Goal: Task Accomplishment & Management: Manage account settings

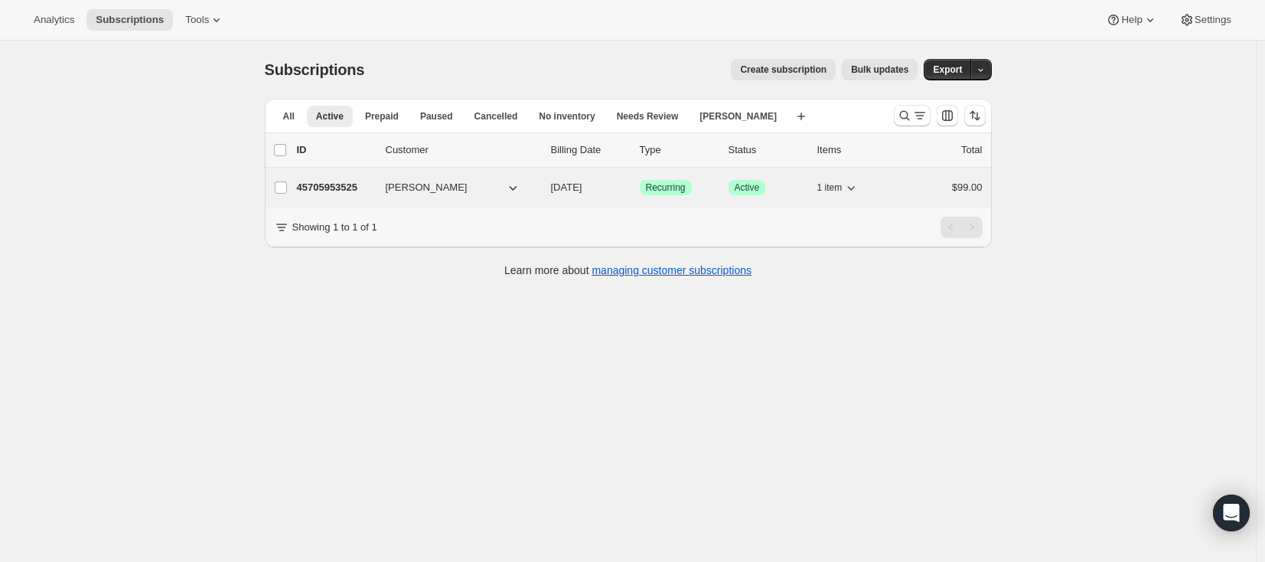
click at [353, 185] on p "45705953525" at bounding box center [335, 187] width 77 height 15
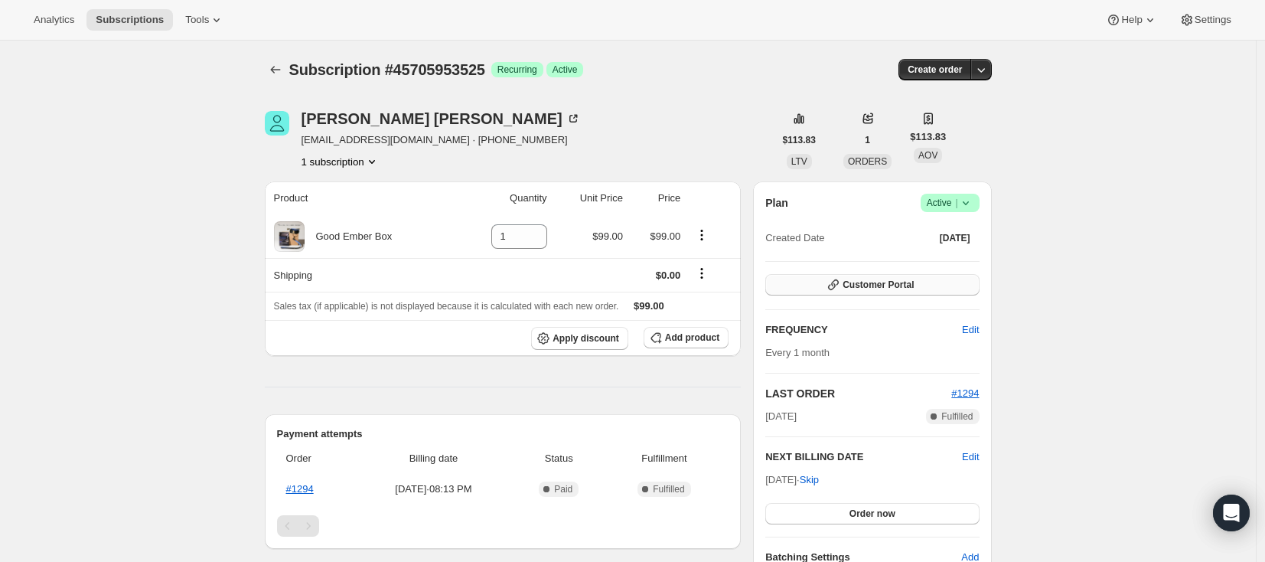
click at [877, 287] on span "Customer Portal" at bounding box center [877, 284] width 71 height 12
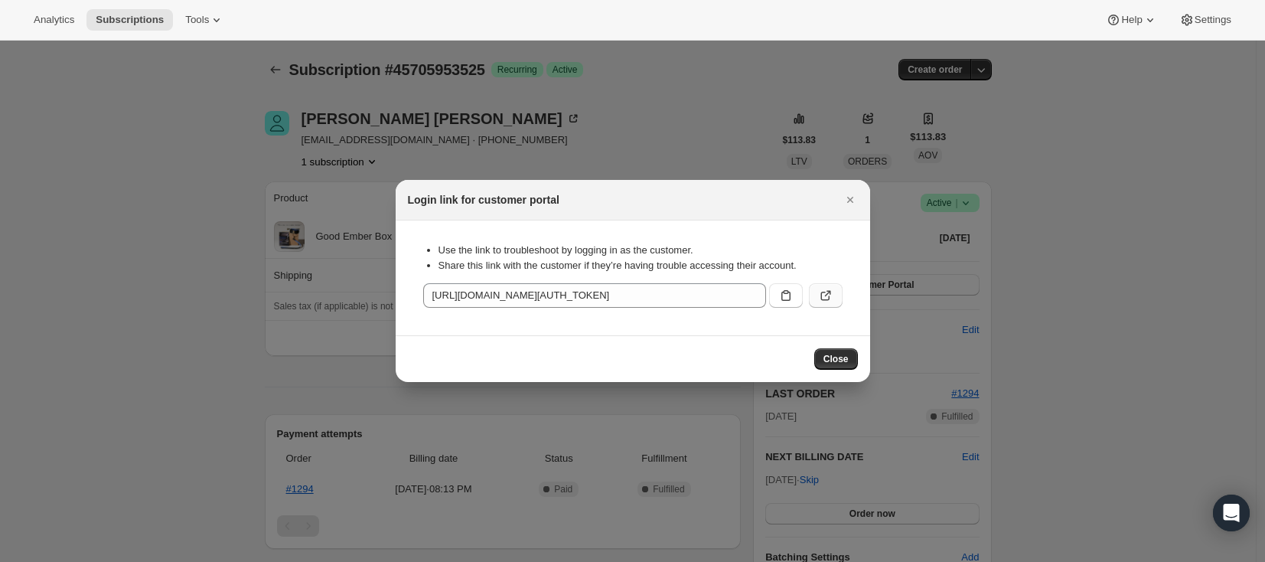
click at [826, 294] on icon ":r2q:" at bounding box center [827, 294] width 6 height 6
click at [849, 351] on button "Close" at bounding box center [836, 358] width 44 height 21
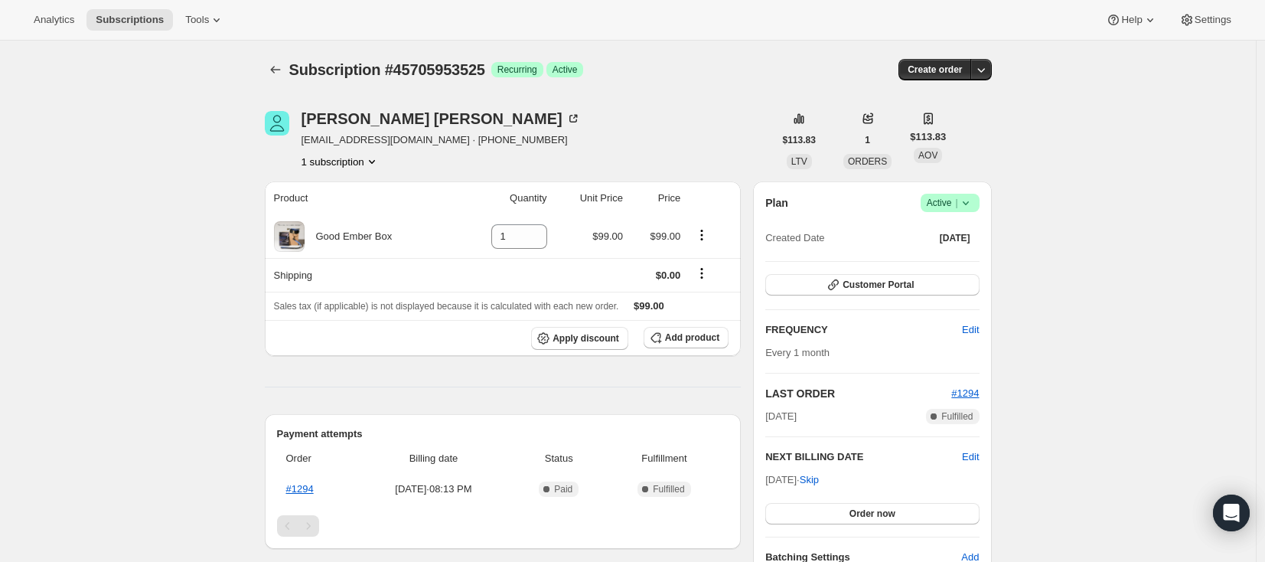
click at [124, 241] on div "Subscription #45705953525. This page is ready Subscription #45705953525 Success…" at bounding box center [628, 559] width 1256 height 1036
click at [275, 65] on icon "Subscriptions" at bounding box center [275, 69] width 15 height 15
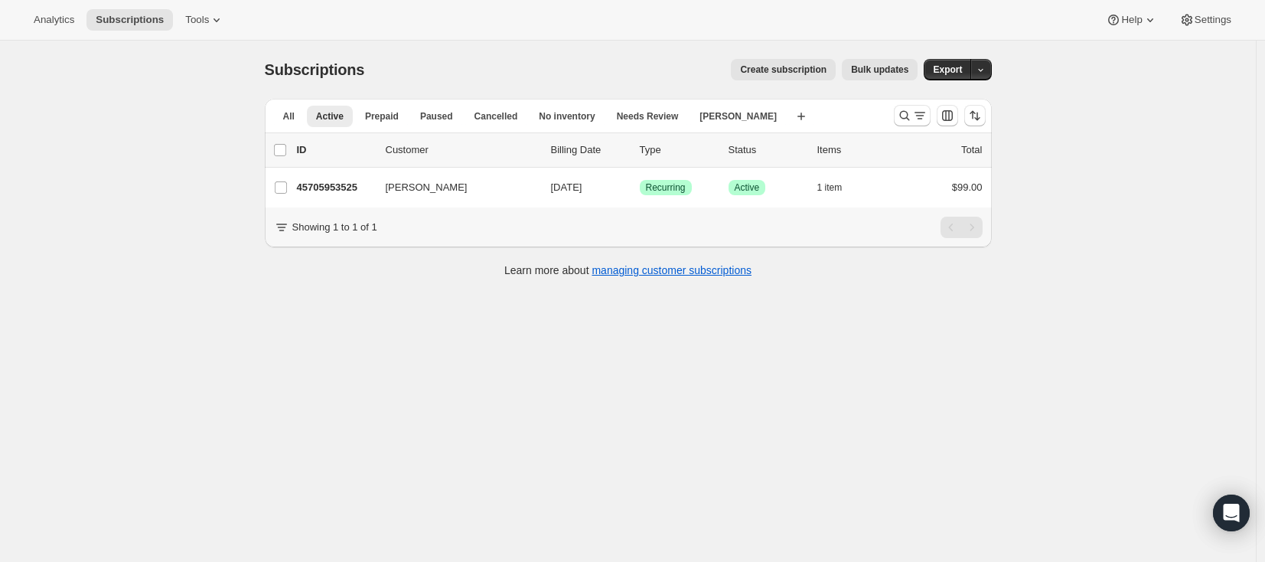
click at [136, 201] on div "Subscriptions. This page is ready Subscriptions Create subscription Bulk update…" at bounding box center [628, 322] width 1256 height 562
